Goal: Information Seeking & Learning: Learn about a topic

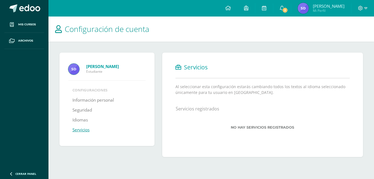
click at [319, 7] on span "[PERSON_NAME]" at bounding box center [329, 6] width 32 height 6
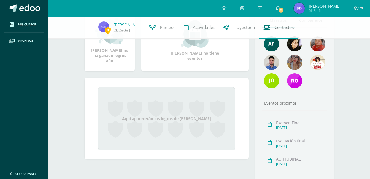
scroll to position [83, 0]
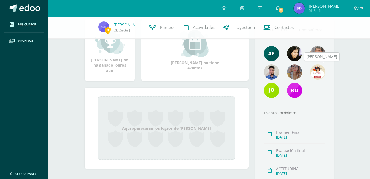
click at [321, 70] on img at bounding box center [317, 71] width 15 height 15
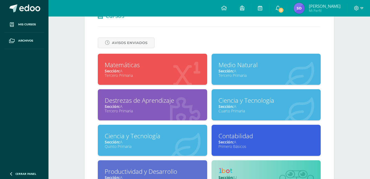
scroll to position [193, 0]
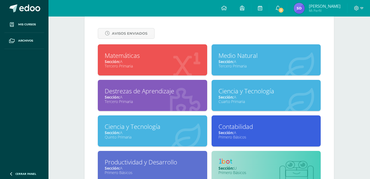
click at [259, 47] on div "Medio Natural Sección: A Tercero Primaria" at bounding box center [266, 59] width 109 height 31
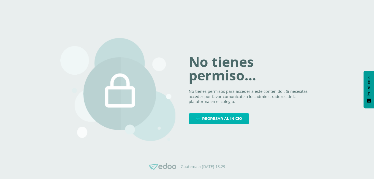
click at [194, 116] on link "Regresar al inicio" at bounding box center [219, 118] width 61 height 11
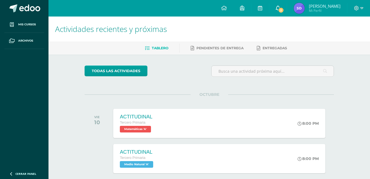
click at [287, 7] on link "2" at bounding box center [278, 8] width 18 height 17
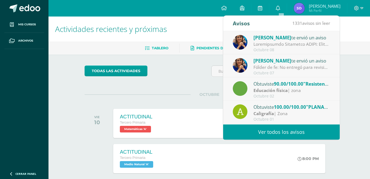
click at [212, 47] on span "Pendientes de entrega" at bounding box center [219, 48] width 47 height 4
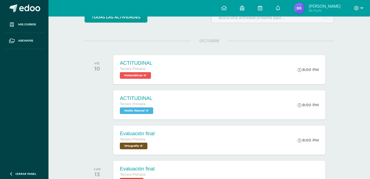
scroll to position [55, 0]
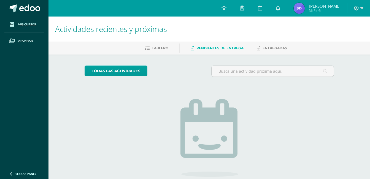
click at [339, 4] on span "[PERSON_NAME]" at bounding box center [325, 6] width 32 height 6
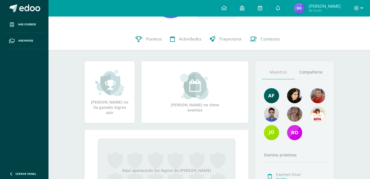
scroll to position [55, 0]
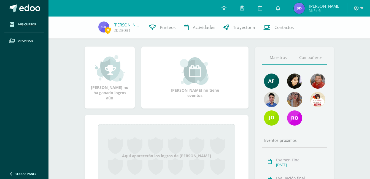
click at [317, 57] on link "Compañeros" at bounding box center [310, 58] width 33 height 14
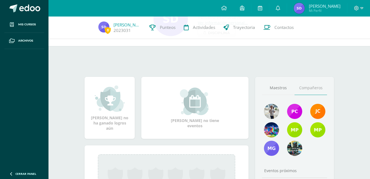
scroll to position [0, 0]
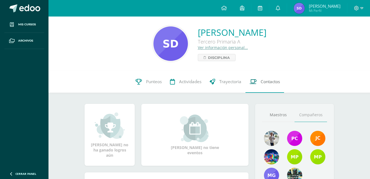
click at [260, 82] on link "Contactos" at bounding box center [264, 82] width 39 height 22
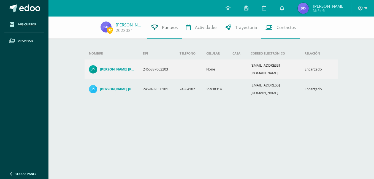
click at [163, 30] on span "Punteos" at bounding box center [170, 28] width 16 height 6
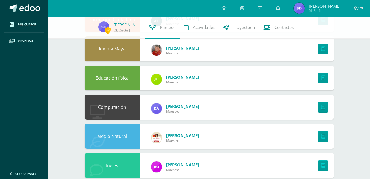
scroll to position [165, 0]
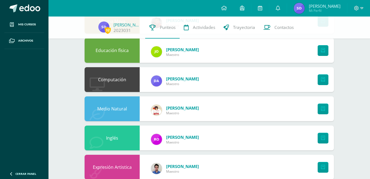
click at [179, 107] on link "[PERSON_NAME]" at bounding box center [182, 108] width 33 height 6
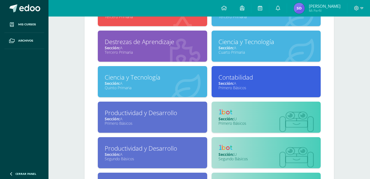
scroll to position [327, 0]
